Goal: Use online tool/utility: Utilize a website feature to perform a specific function

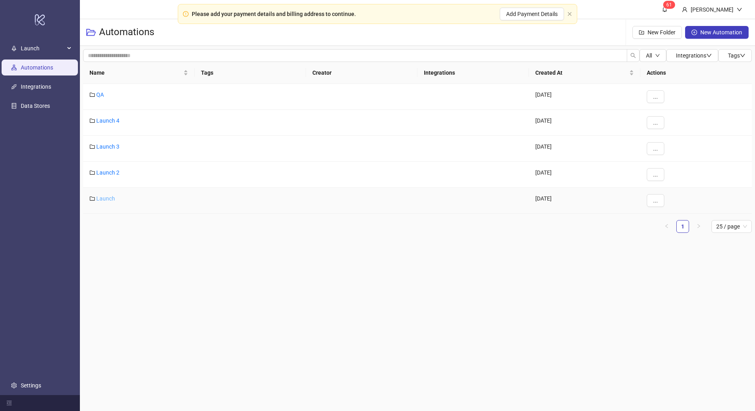
click at [104, 195] on link "Launch" at bounding box center [105, 198] width 19 height 6
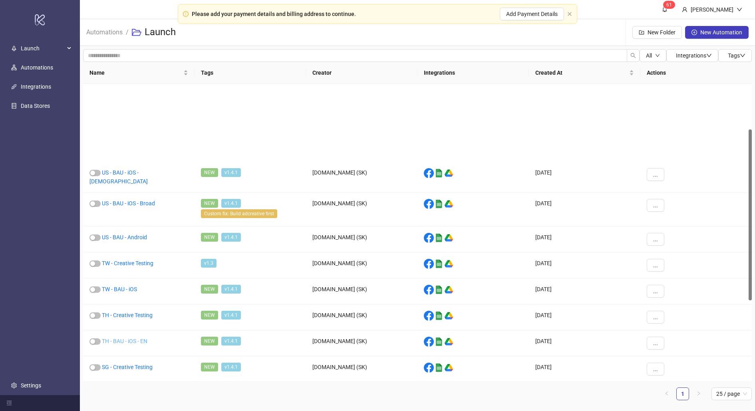
scroll to position [248, 0]
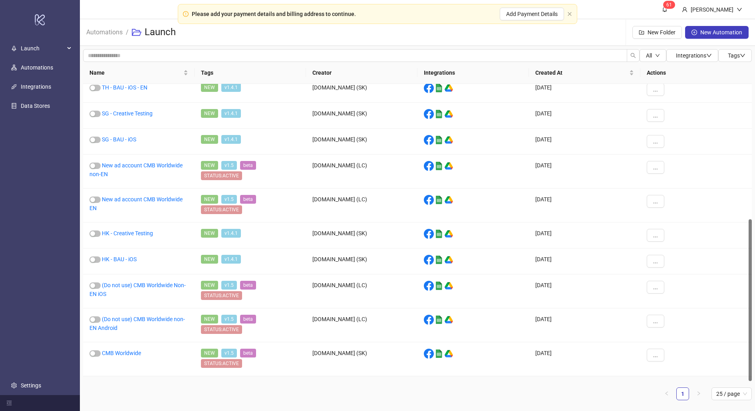
click at [118, 384] on link "CMB US" at bounding box center [112, 387] width 20 height 6
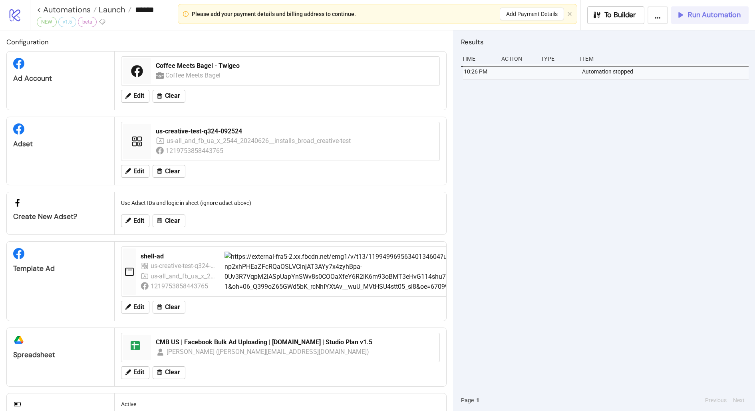
click at [699, 14] on span "Run Automation" at bounding box center [714, 14] width 53 height 9
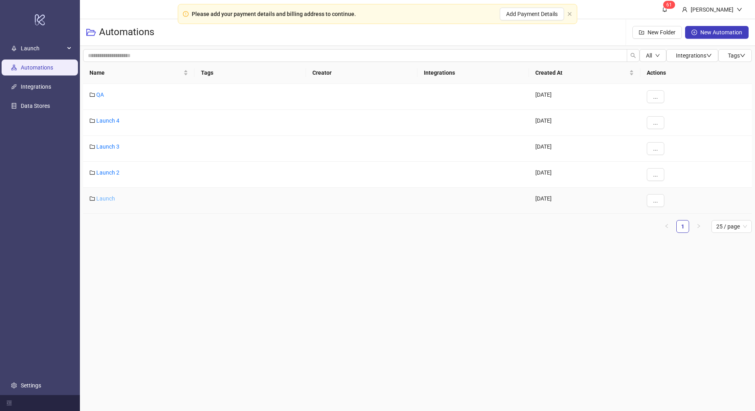
click at [101, 195] on link "Launch" at bounding box center [105, 198] width 19 height 6
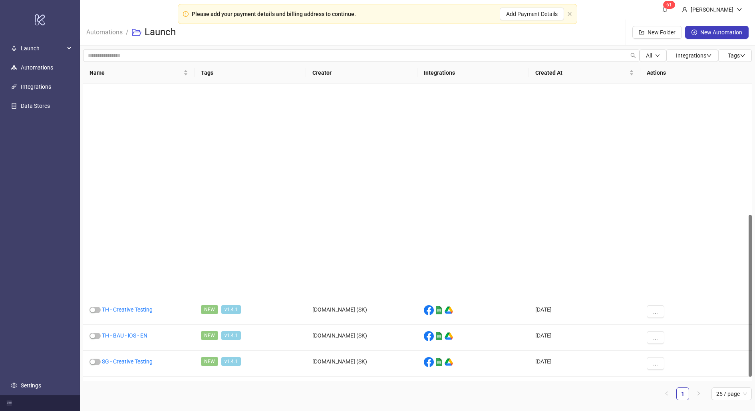
scroll to position [248, 0]
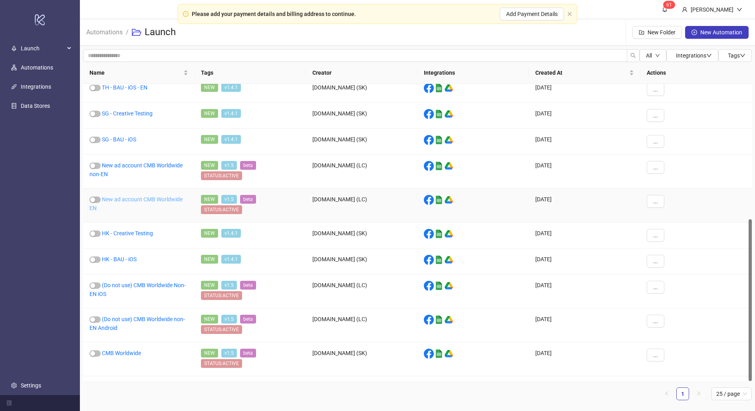
click at [134, 196] on link "New ad account CMB Worldwide EN" at bounding box center [136, 203] width 93 height 15
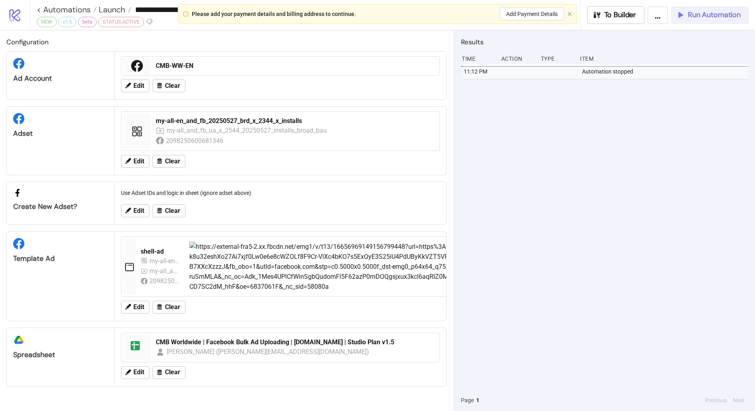
click at [699, 15] on span "Run Automation" at bounding box center [714, 14] width 53 height 9
